Goal: Information Seeking & Learning: Learn about a topic

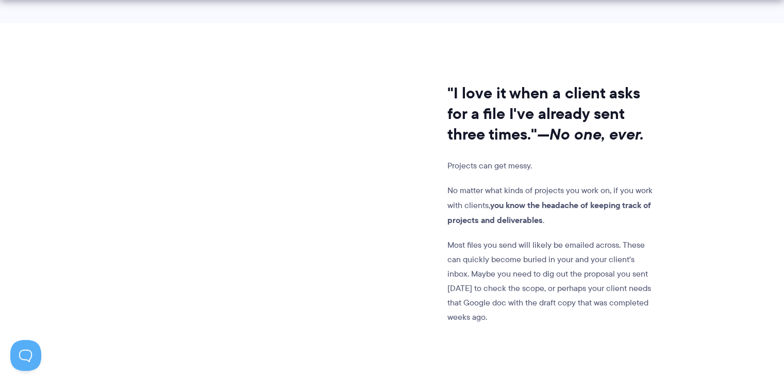
scroll to position [846, 0]
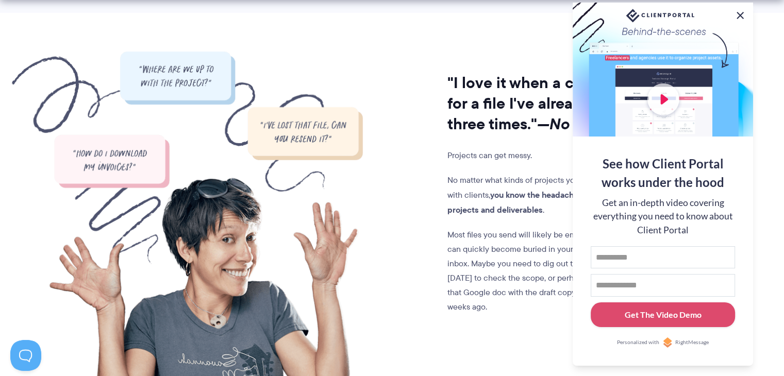
click at [740, 14] on button at bounding box center [740, 15] width 12 height 12
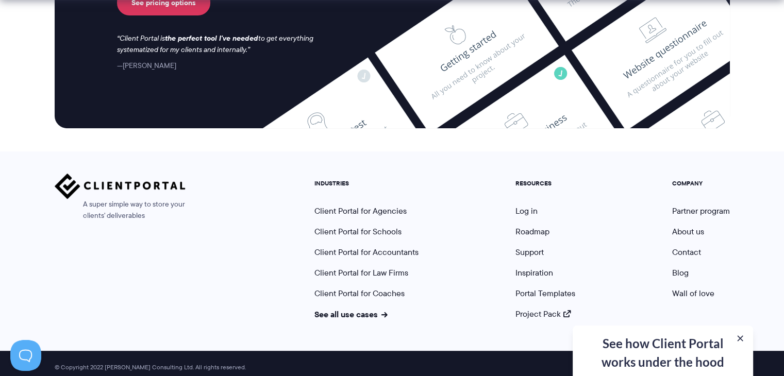
scroll to position [4356, 0]
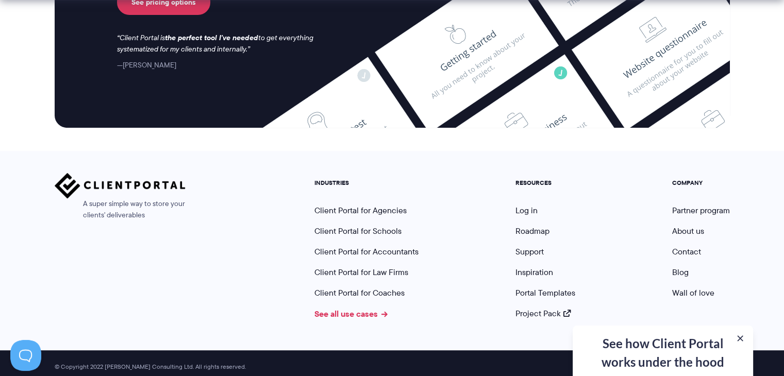
click at [364, 309] on link "See all use cases" at bounding box center [351, 314] width 73 height 12
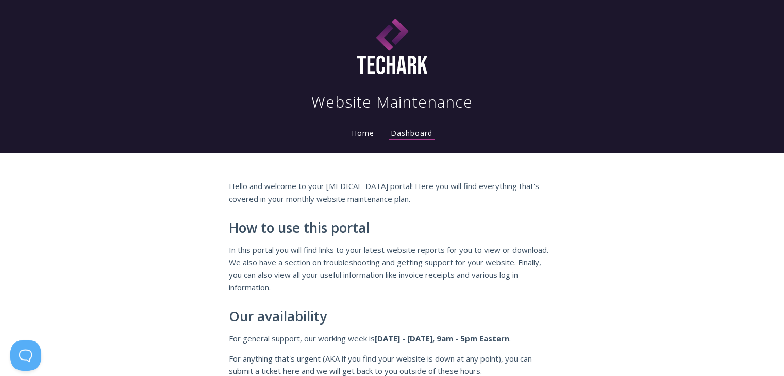
click at [624, 202] on div "Hello and welcome to your retainer portal! Here you will find everything that's…" at bounding box center [392, 289] width 784 height 272
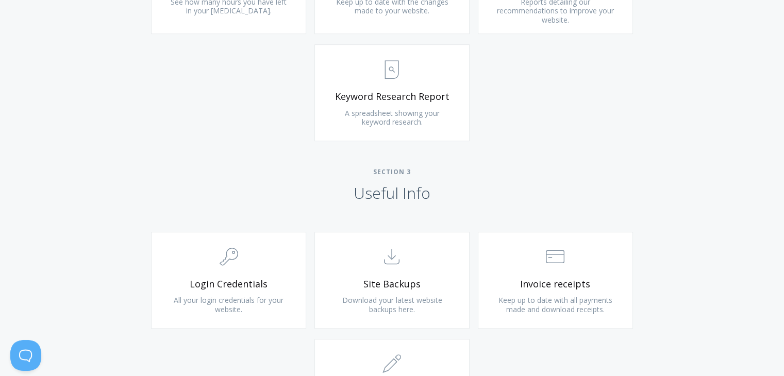
scroll to position [825, 0]
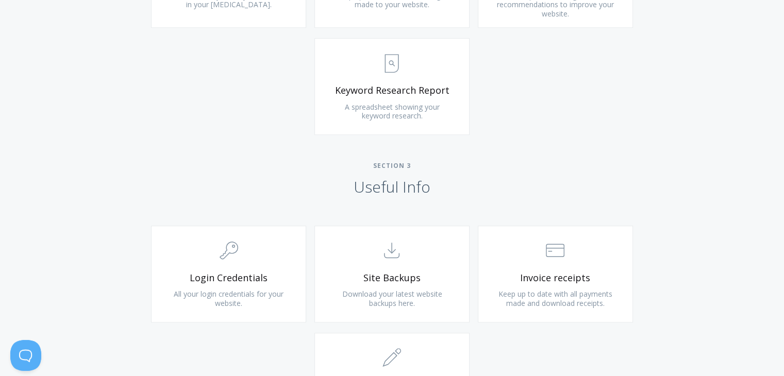
click at [607, 167] on span "Section 3" at bounding box center [392, 166] width 784 height 8
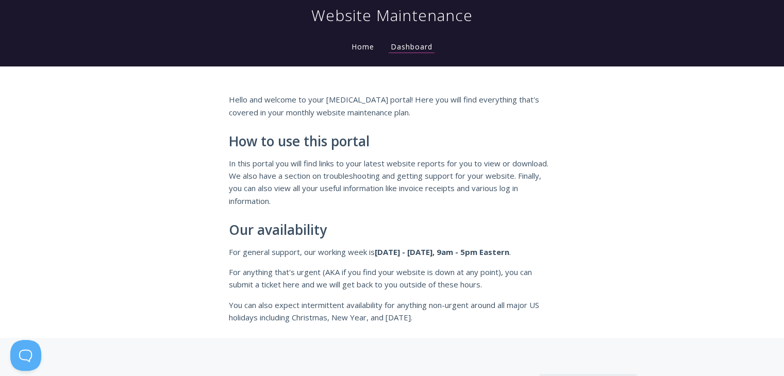
scroll to position [0, 0]
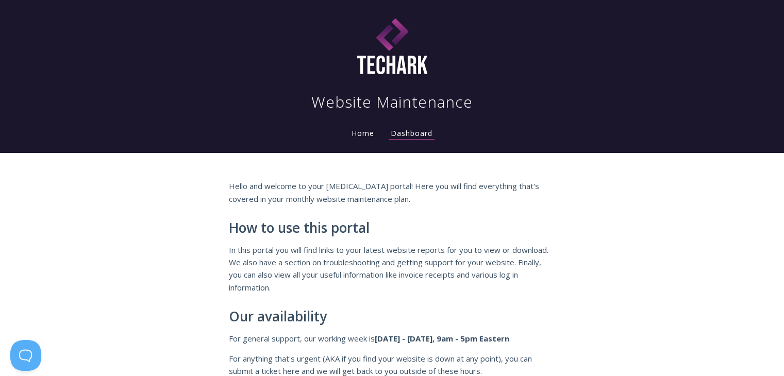
click at [359, 135] on link "Home" at bounding box center [363, 133] width 27 height 10
click at [404, 135] on link "Dashboard" at bounding box center [412, 133] width 46 height 11
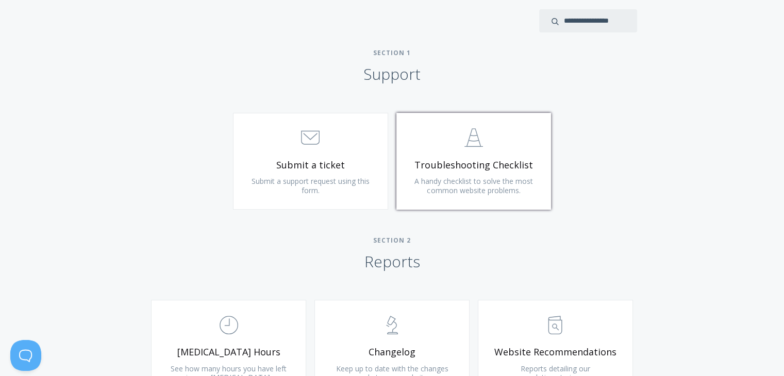
scroll to position [495, 0]
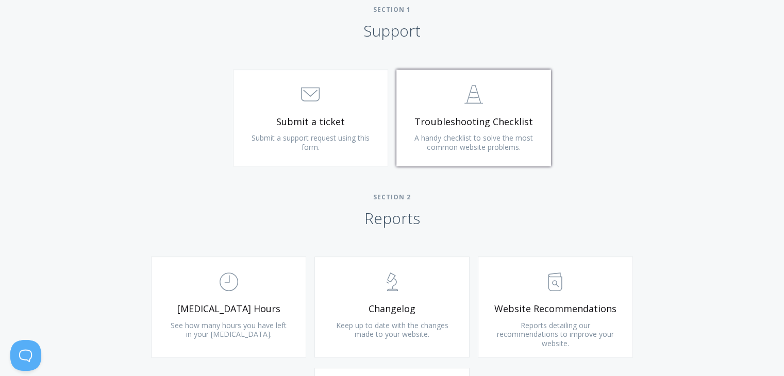
click at [458, 122] on span "Troubleshooting Checklist" at bounding box center [474, 122] width 123 height 12
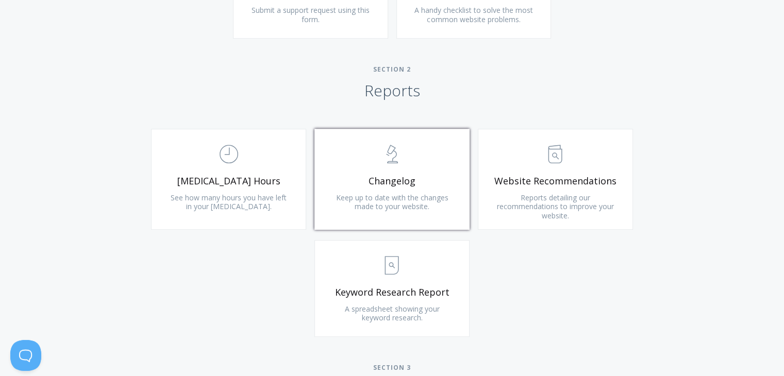
scroll to position [701, 0]
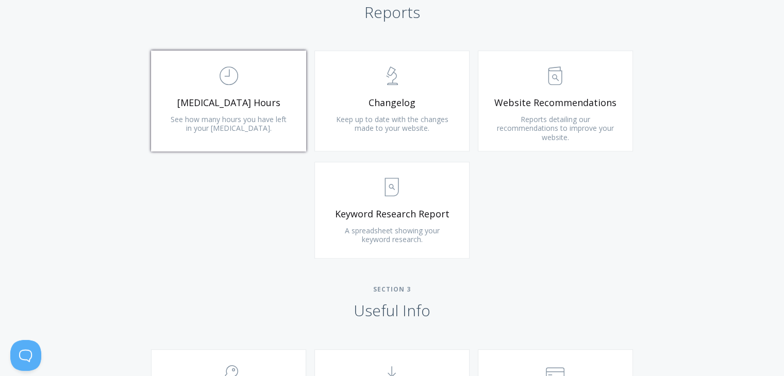
click at [222, 101] on span "Retainer Hours" at bounding box center [228, 103] width 123 height 12
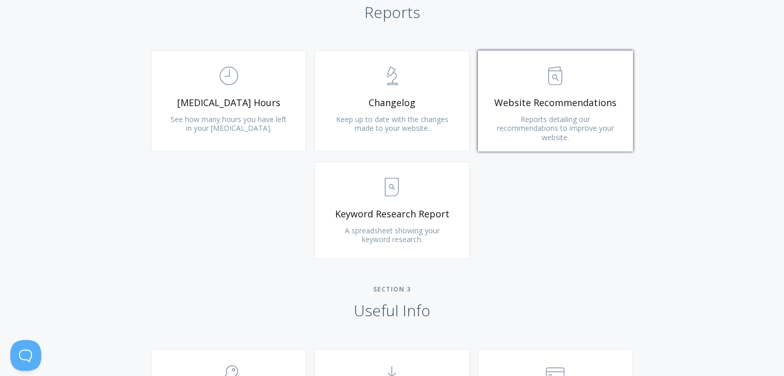
click at [560, 116] on span "Reports detailing our recommendations to improve your website." at bounding box center [555, 128] width 117 height 28
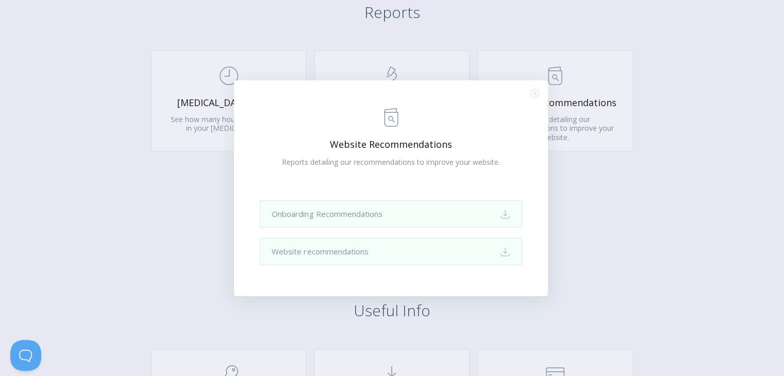
click at [554, 89] on div ".st0{fill:none;stroke:#000000;stroke-width:2;stroke-miterlimit:10;} Untitled-13…" at bounding box center [392, 188] width 784 height 376
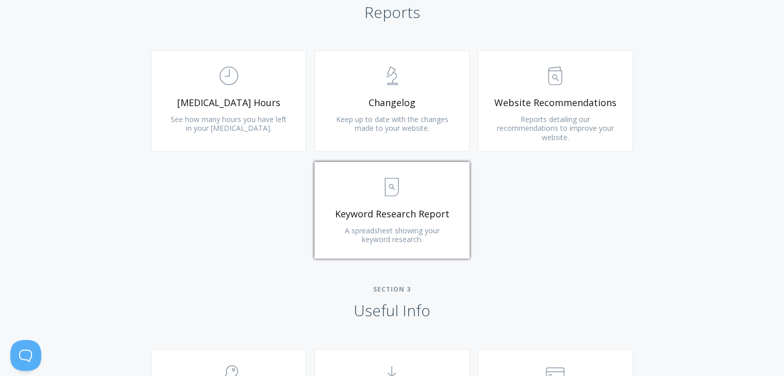
click at [399, 187] on icon at bounding box center [392, 187] width 13 height 18
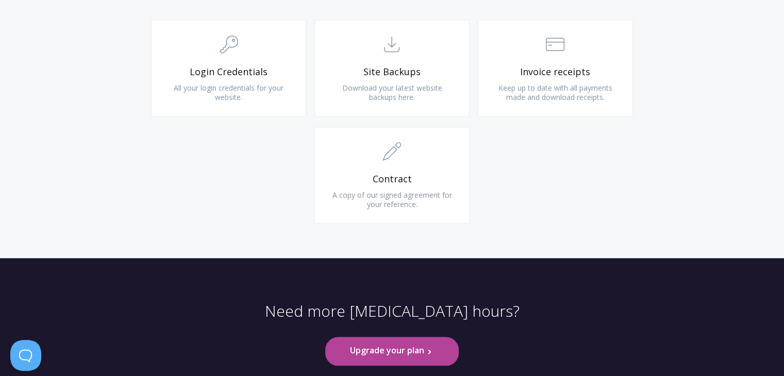
scroll to position [1090, 0]
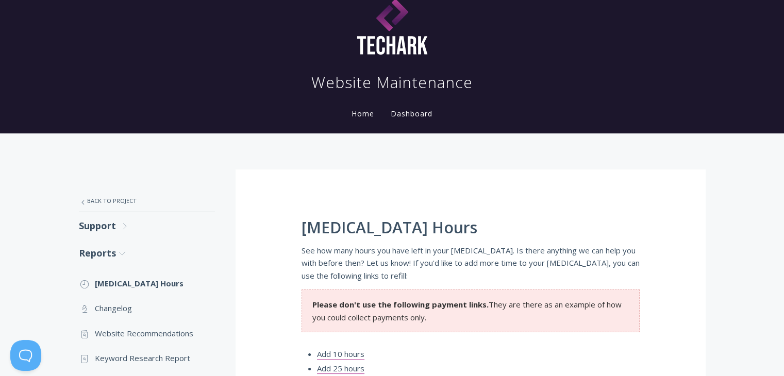
scroll to position [21, 0]
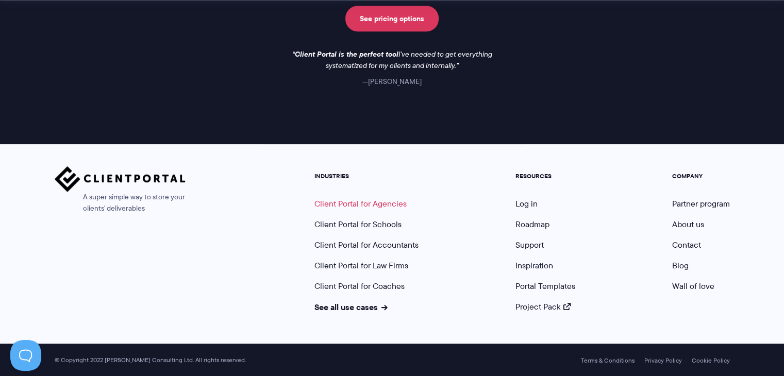
click at [380, 198] on link "Client Portal for Agencies" at bounding box center [361, 204] width 92 height 12
click at [563, 284] on link "Portal Templates" at bounding box center [546, 287] width 60 height 12
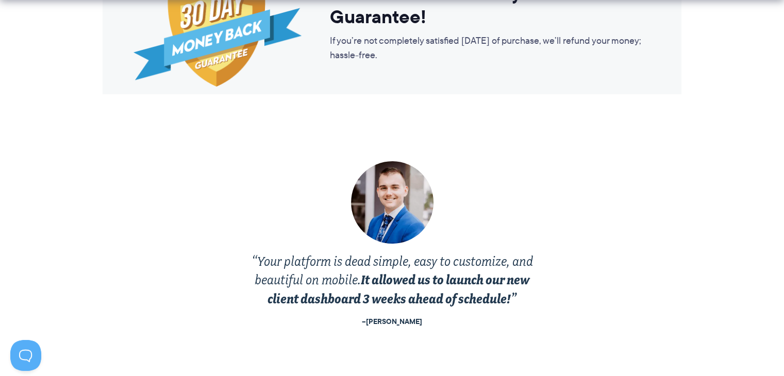
scroll to position [1919, 0]
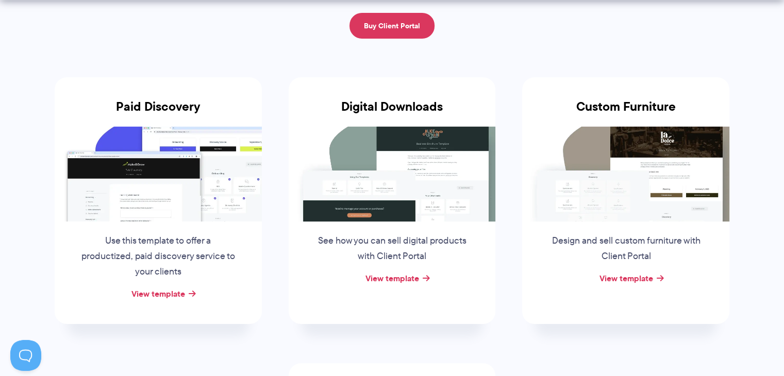
click at [190, 150] on img at bounding box center [158, 173] width 207 height 95
click at [162, 288] on link "View template" at bounding box center [159, 294] width 54 height 12
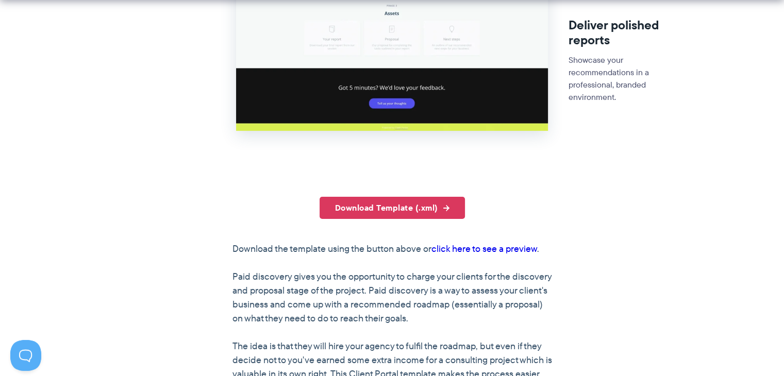
scroll to position [516, 0]
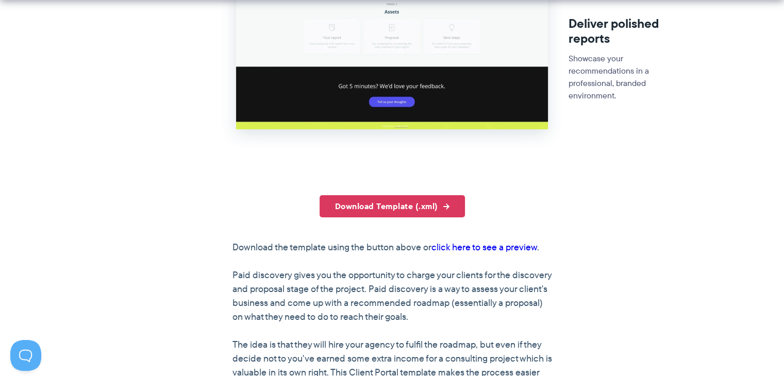
click at [469, 246] on link "click here to see a preview" at bounding box center [485, 247] width 106 height 13
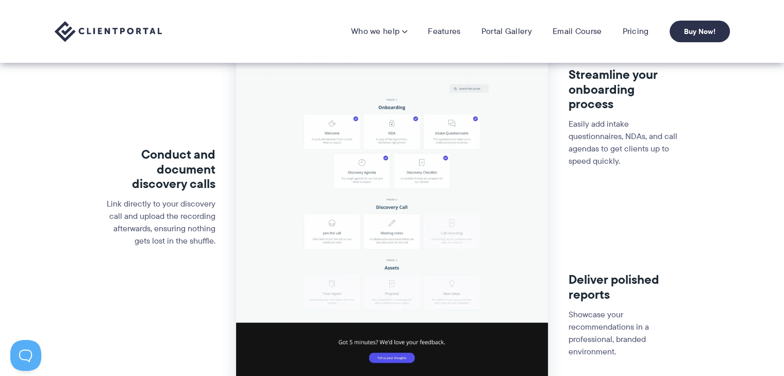
scroll to position [0, 0]
